Goal: Transaction & Acquisition: Purchase product/service

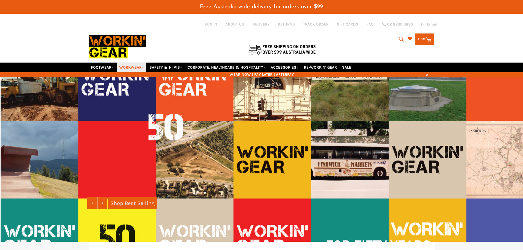
click at [134, 63] on link "WORKWEAR" at bounding box center [131, 68] width 29 height 10
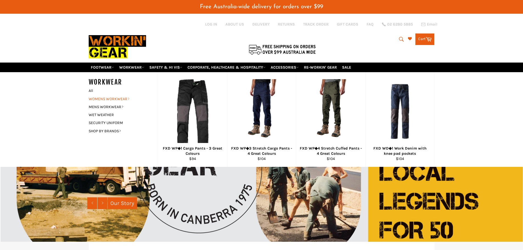
click at [121, 95] on link "WOMENS WORKWEAR" at bounding box center [119, 99] width 66 height 8
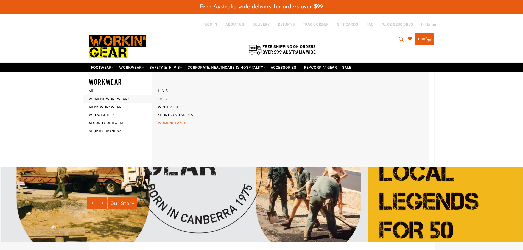
click at [180, 119] on link "WOMENS PANTS" at bounding box center [172, 123] width 34 height 8
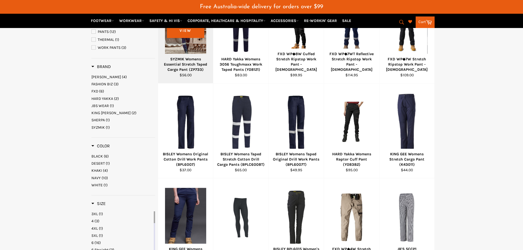
scroll to position [167, 0]
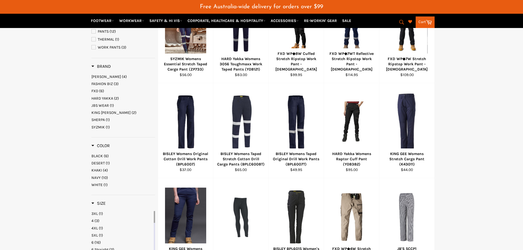
click at [106, 110] on span "KING [PERSON_NAME]" at bounding box center [110, 112] width 39 height 5
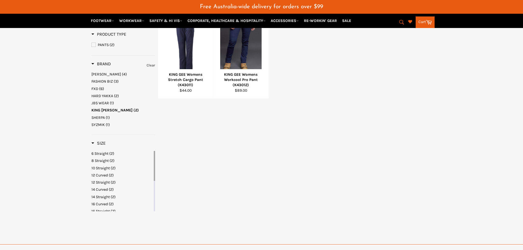
scroll to position [151, 0]
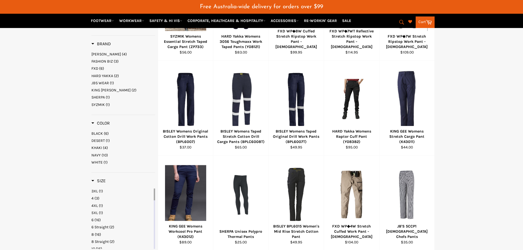
scroll to position [190, 0]
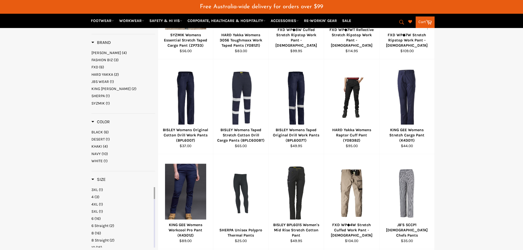
click at [103, 144] on span "(4)" at bounding box center [105, 146] width 5 height 5
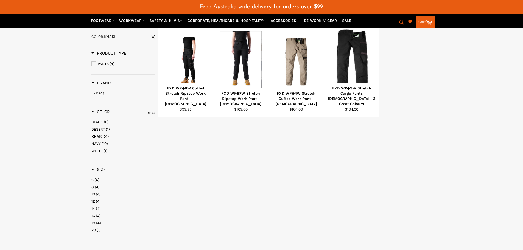
scroll to position [132, 0]
